Goal: Task Accomplishment & Management: Complete application form

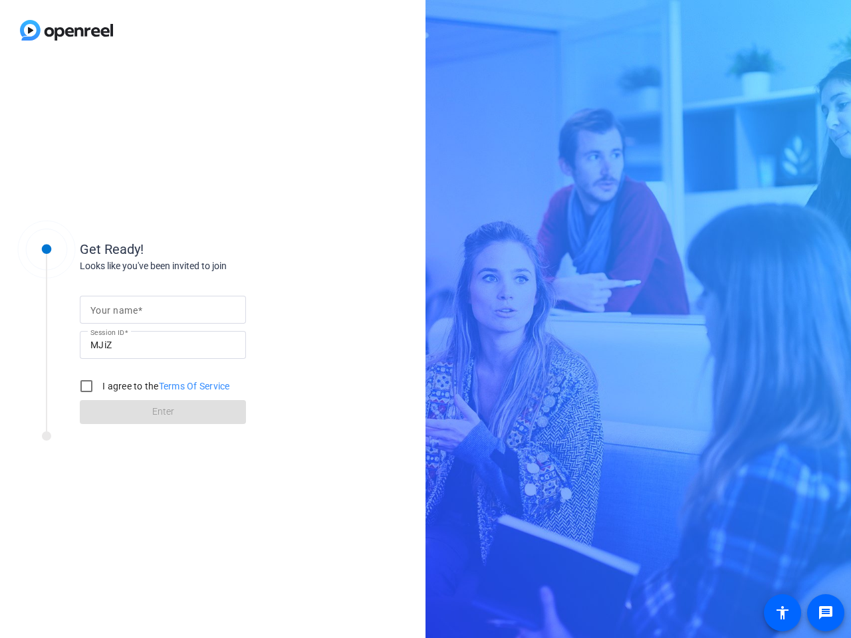
click at [163, 310] on input "Your name" at bounding box center [162, 310] width 145 height 16
click at [163, 345] on input "MJiZ" at bounding box center [162, 345] width 145 height 16
click at [152, 386] on label "I agree to the Terms Of Service" at bounding box center [165, 386] width 130 height 13
click at [100, 386] on input "I agree to the Terms Of Service" at bounding box center [86, 386] width 27 height 27
click at [86, 386] on input "I agree to the Terms Of Service" at bounding box center [86, 386] width 27 height 27
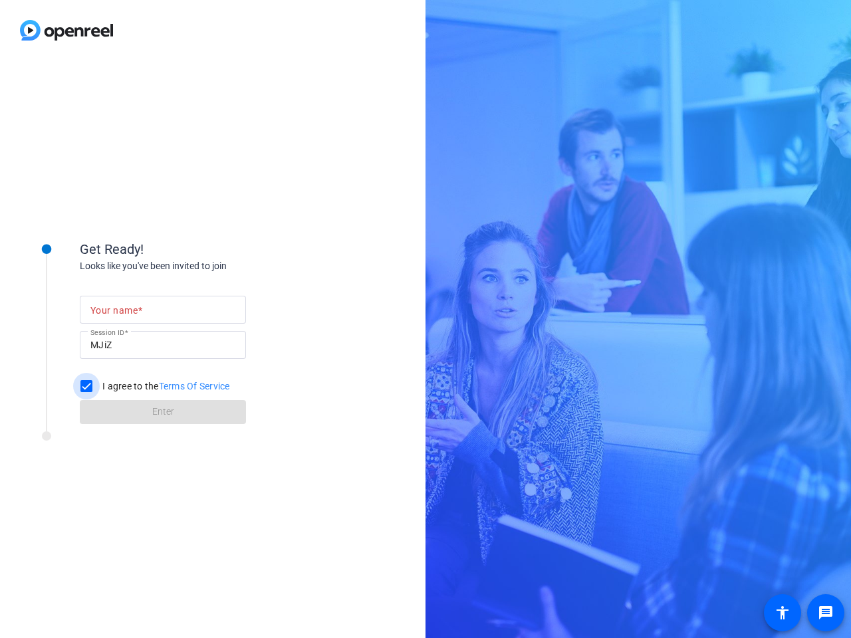
checkbox input "false"
click at [826, 613] on mat-icon "message" at bounding box center [826, 613] width 16 height 16
click at [782, 613] on mat-icon "accessibility" at bounding box center [782, 613] width 16 height 16
